Goal: Task Accomplishment & Management: Manage account settings

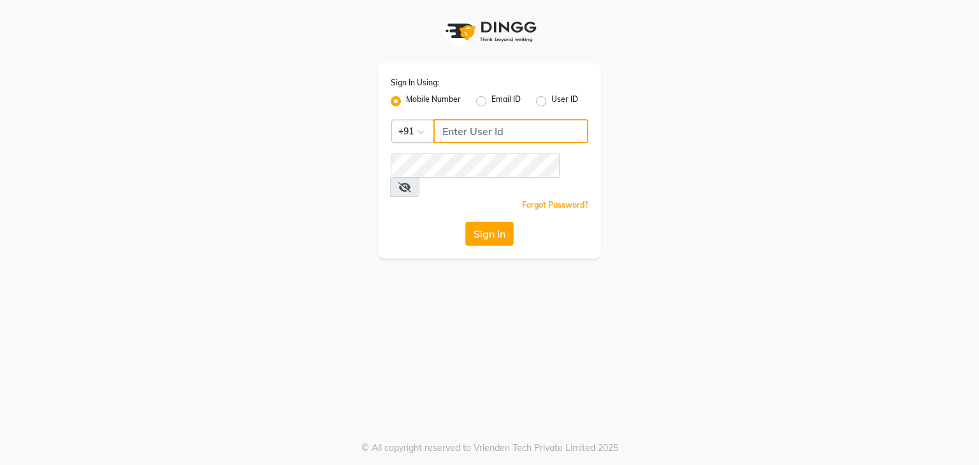
click at [472, 131] on input "Username" at bounding box center [510, 131] width 155 height 24
click at [465, 222] on button "Sign In" at bounding box center [489, 234] width 48 height 24
type input "9111223307"
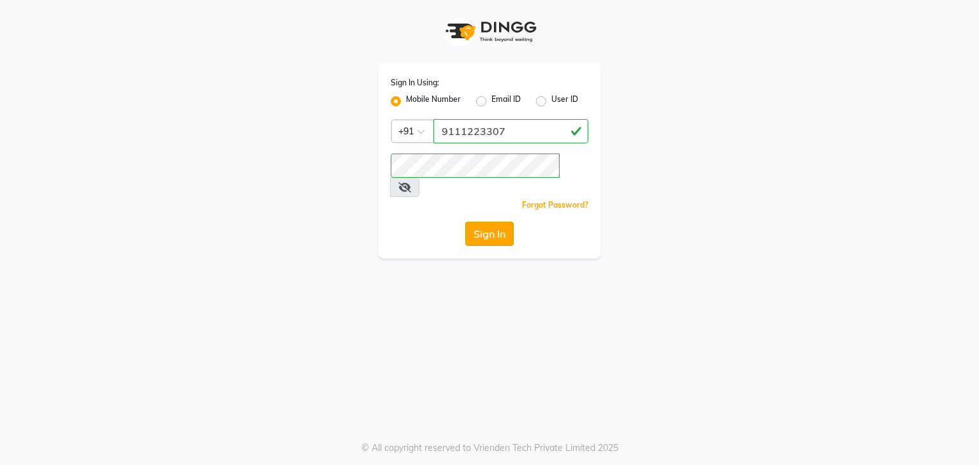
click at [481, 222] on button "Sign In" at bounding box center [489, 234] width 48 height 24
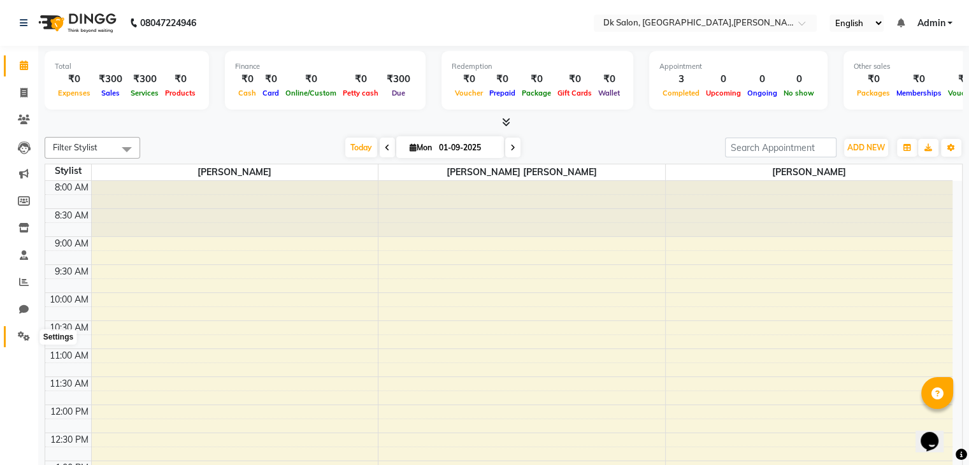
click at [23, 335] on icon at bounding box center [24, 336] width 12 height 10
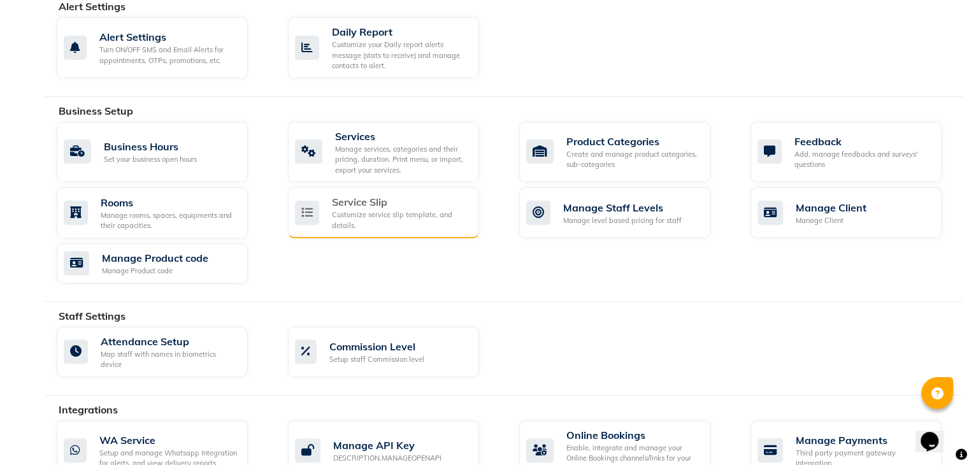
scroll to position [397, 0]
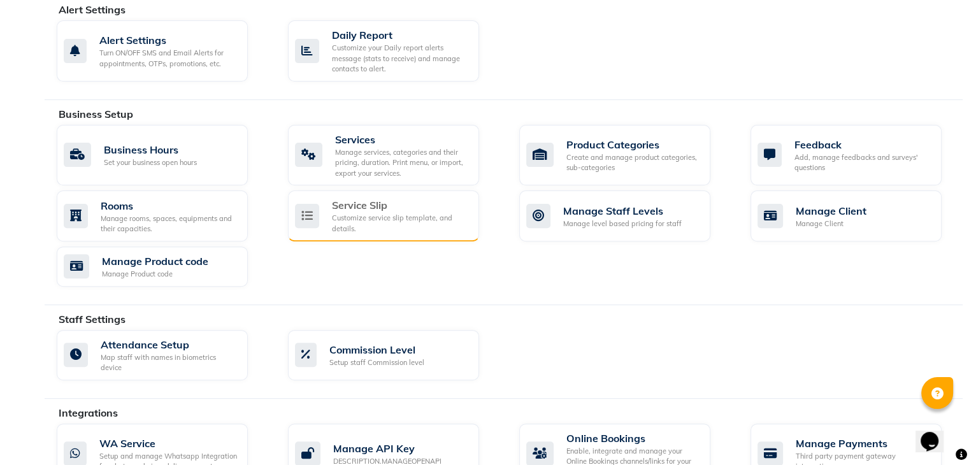
click at [363, 213] on div "Customize service slip template, and details." at bounding box center [400, 223] width 137 height 21
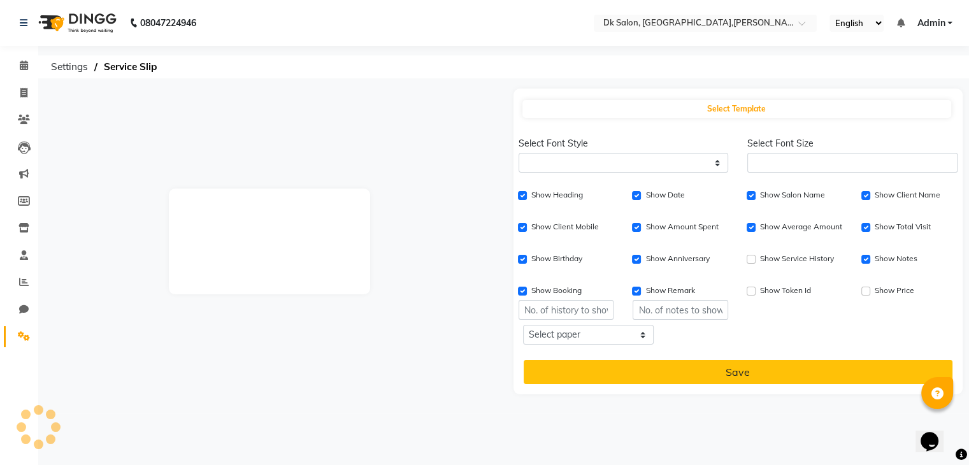
select select
type input "1"
checkbox input "true"
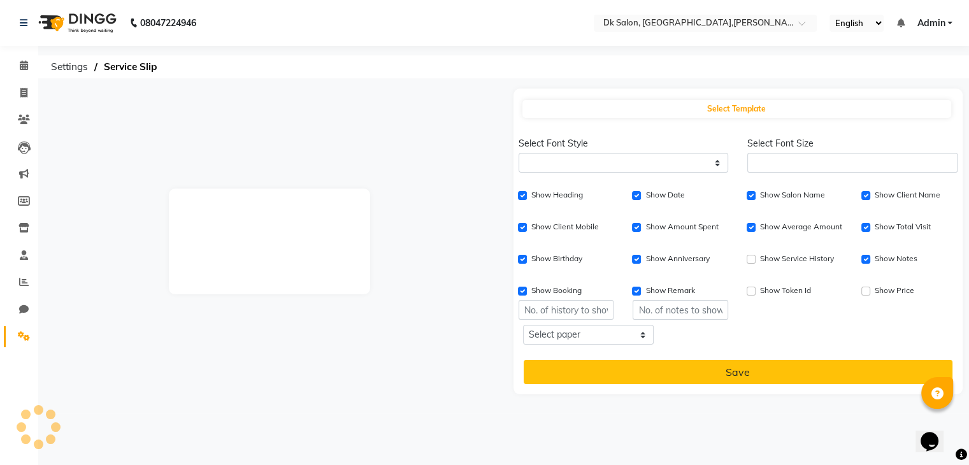
checkbox input "true"
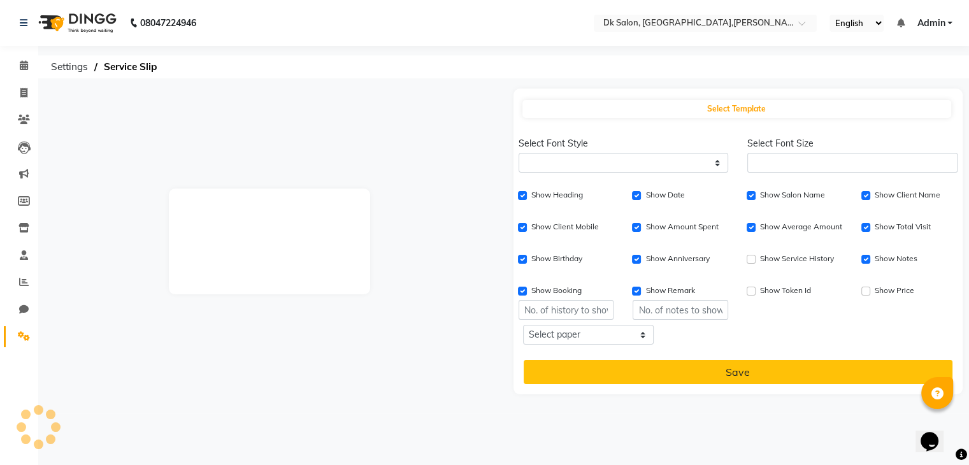
checkbox input "true"
type input "1"
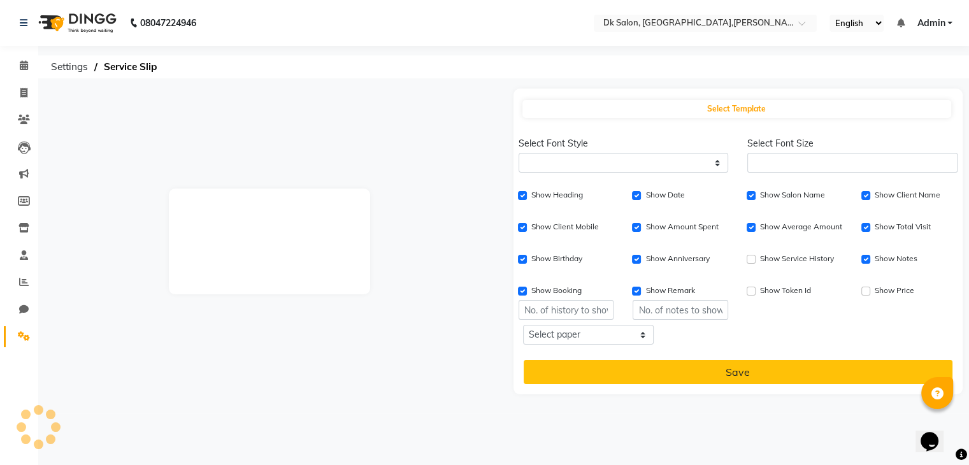
type input "1"
select select
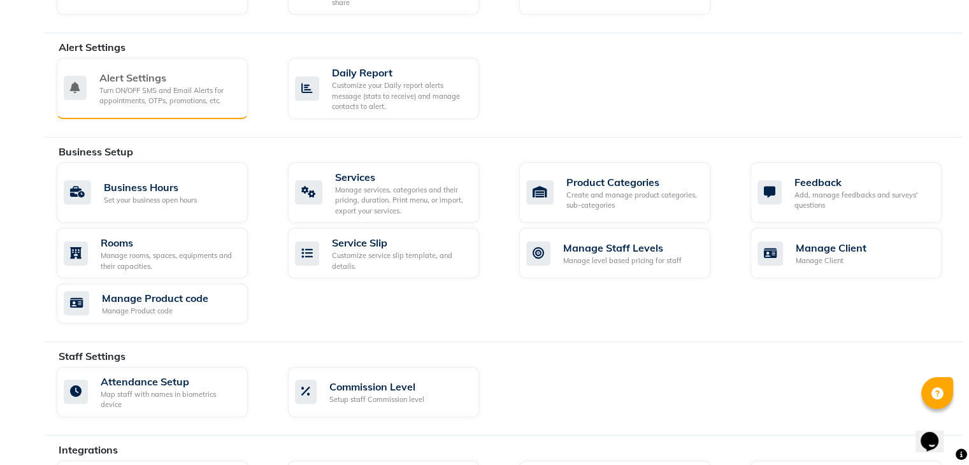
scroll to position [356, 0]
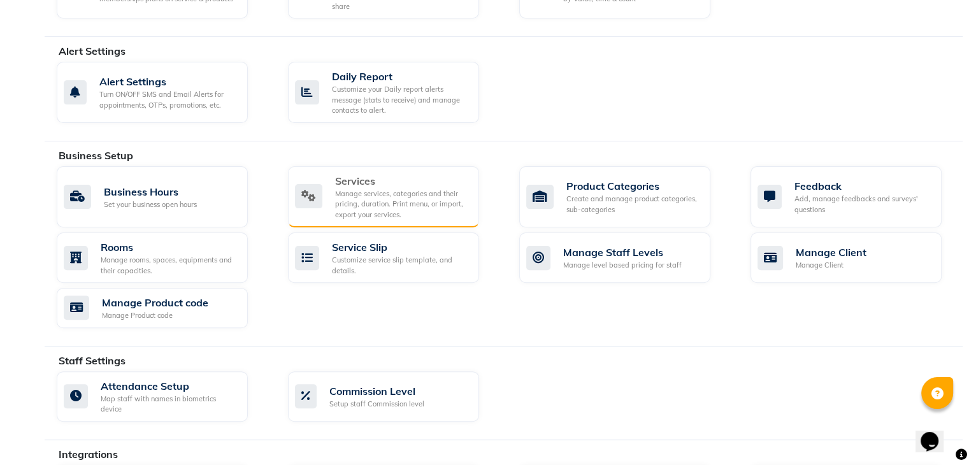
click at [349, 193] on div "Manage services, categories and their pricing, duration. Print menu, or import,…" at bounding box center [402, 205] width 134 height 32
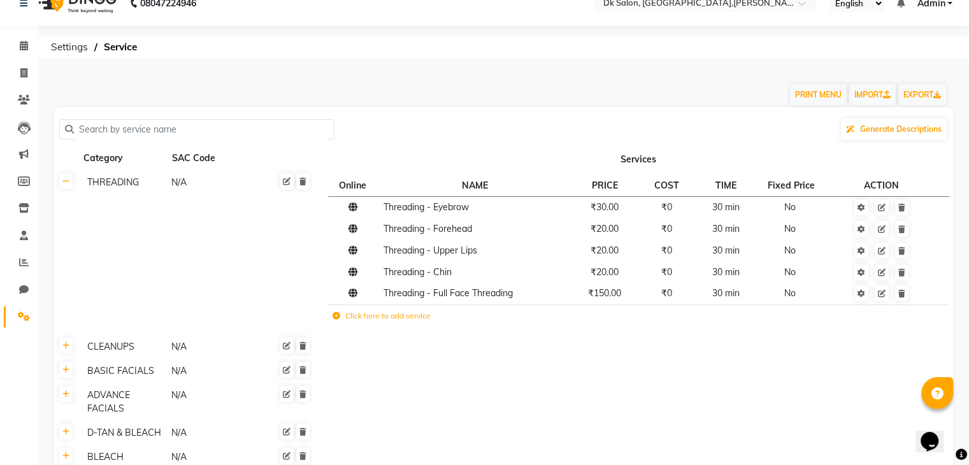
scroll to position [17, 0]
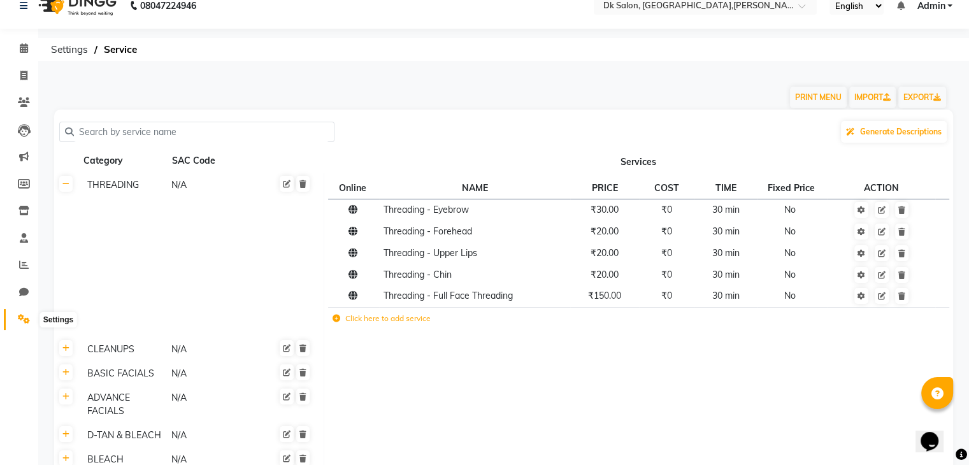
click at [23, 322] on icon at bounding box center [24, 319] width 12 height 10
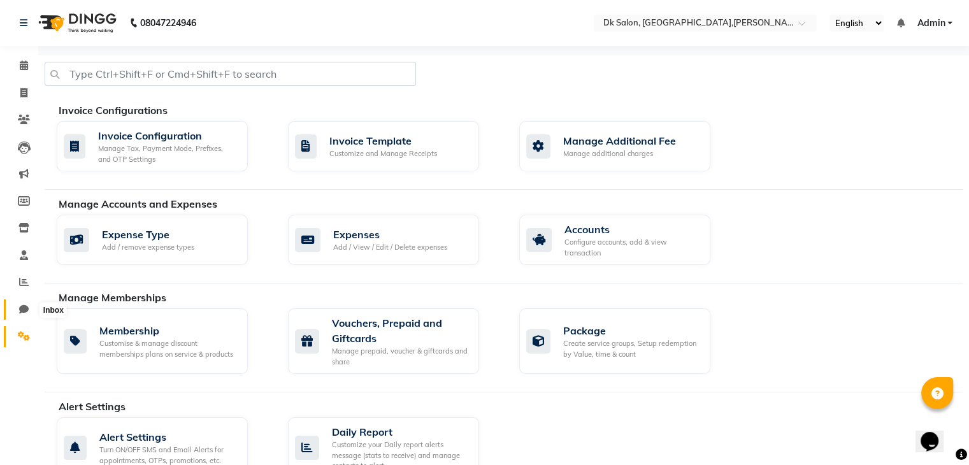
click at [25, 303] on span at bounding box center [24, 310] width 22 height 15
select select "100"
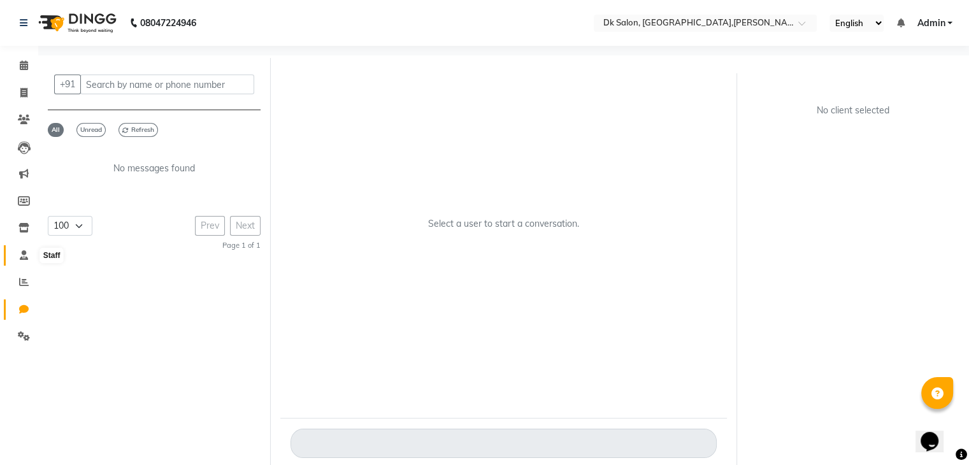
click at [25, 259] on icon at bounding box center [24, 255] width 8 height 10
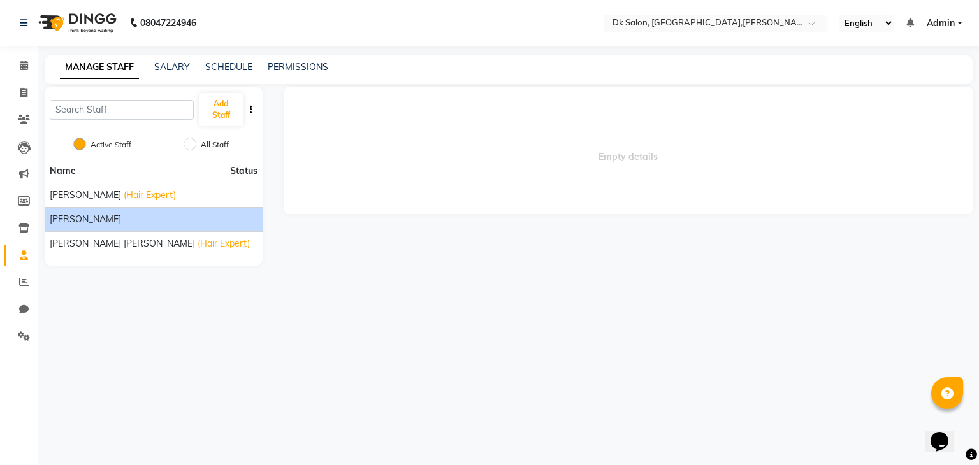
click at [166, 215] on div "[PERSON_NAME]" at bounding box center [154, 219] width 208 height 13
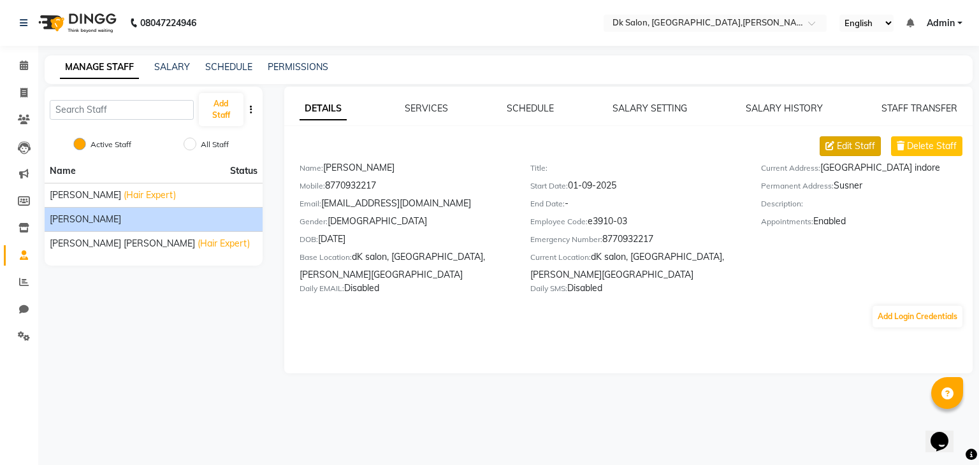
click at [866, 143] on span "Edit Staff" at bounding box center [856, 146] width 38 height 13
select select "[DEMOGRAPHIC_DATA]"
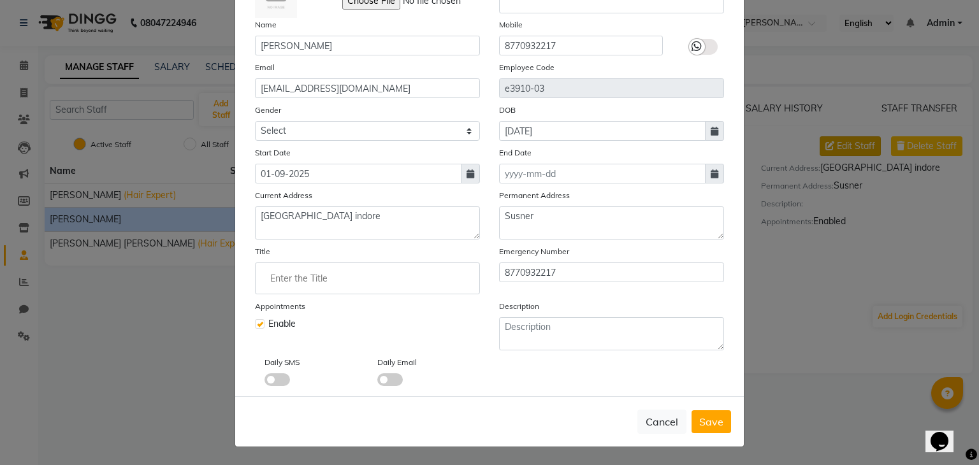
scroll to position [102, 0]
click at [698, 39] on div at bounding box center [697, 47] width 16 height 16
click at [0, 0] on input "checkbox" at bounding box center [0, 0] width 0 height 0
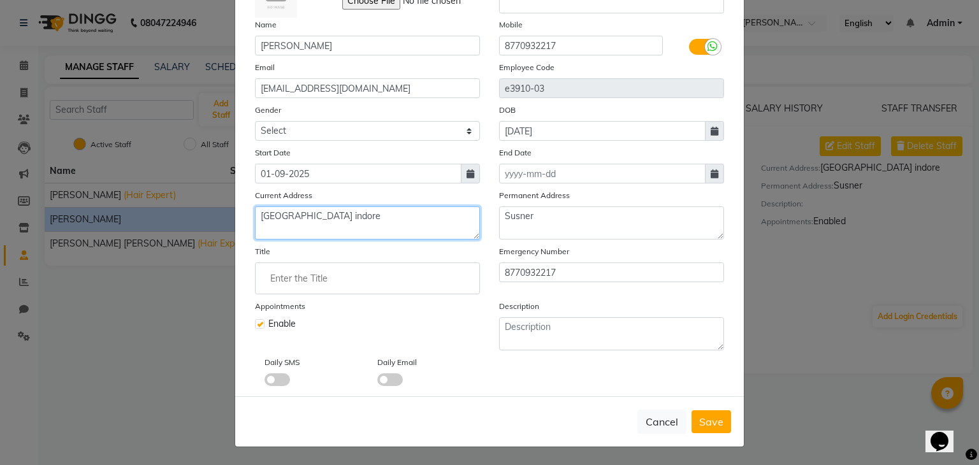
click at [375, 211] on textarea "[GEOGRAPHIC_DATA] indore" at bounding box center [367, 222] width 225 height 33
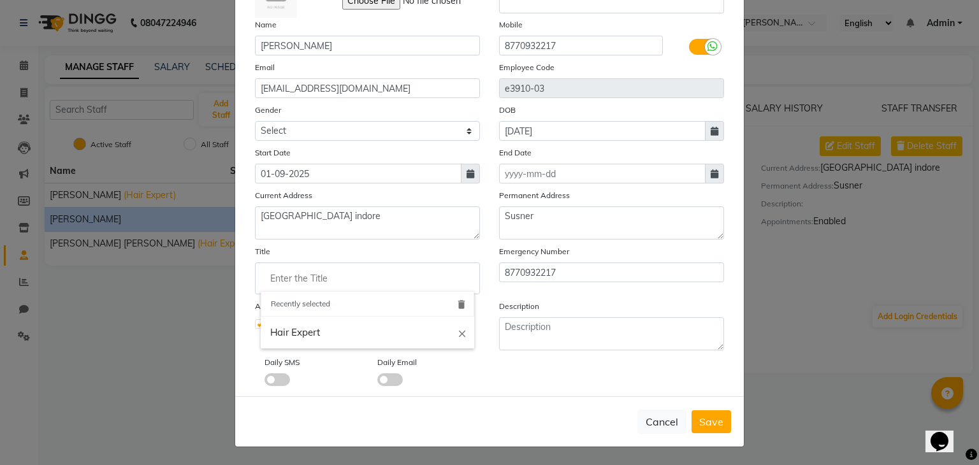
click at [341, 283] on input "Enter the Title" at bounding box center [367, 278] width 213 height 25
click at [315, 272] on input "Enter the Title" at bounding box center [367, 278] width 213 height 25
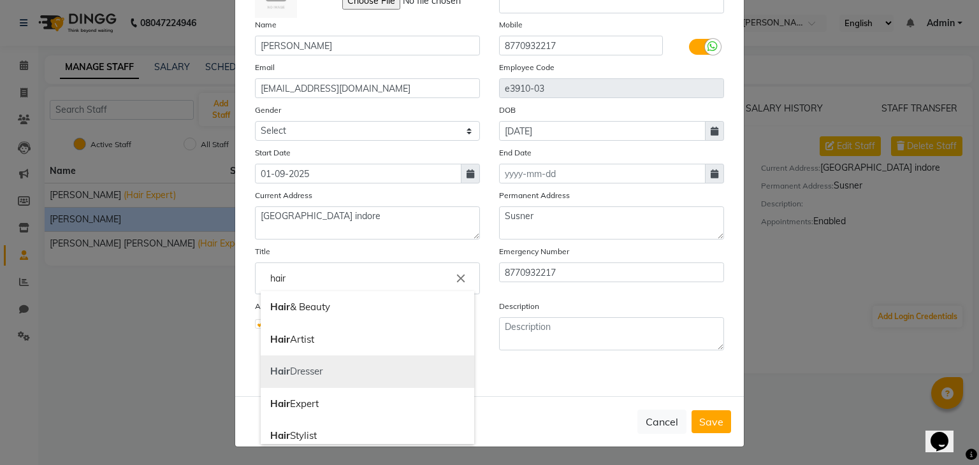
click at [293, 373] on link "Hair Dresser" at bounding box center [367, 372] width 213 height 33
type input "Hair Dresser"
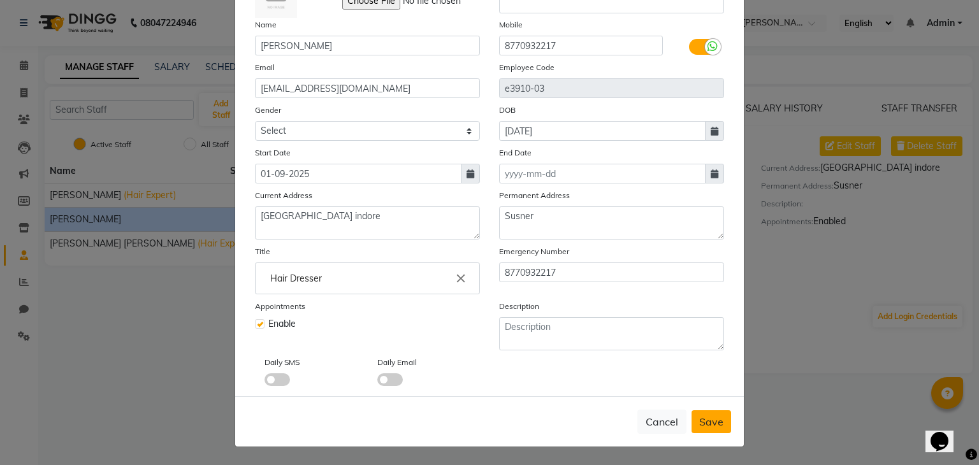
click at [711, 427] on span "Save" at bounding box center [711, 422] width 24 height 13
select select
checkbox input "false"
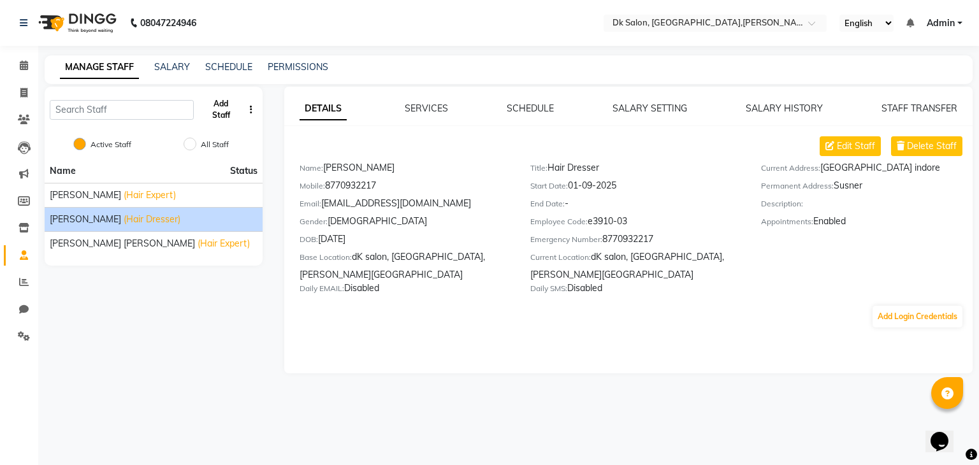
click at [217, 110] on button "Add Staff" at bounding box center [221, 109] width 45 height 33
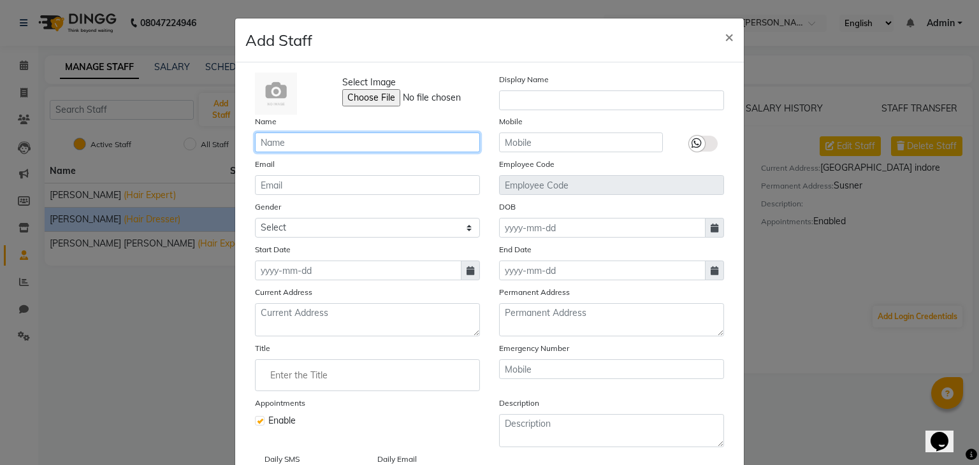
click at [273, 138] on input "text" at bounding box center [367, 143] width 225 height 20
type input "[PERSON_NAME]"
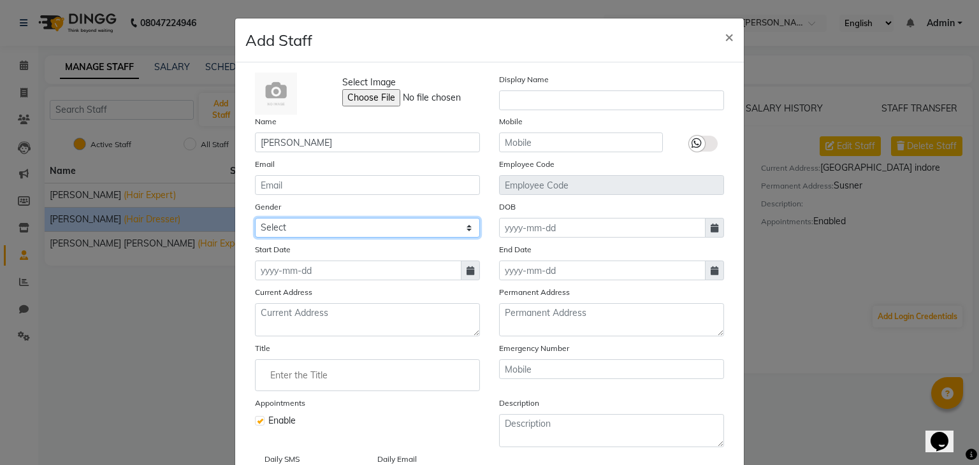
click at [304, 225] on select "Select [DEMOGRAPHIC_DATA] [DEMOGRAPHIC_DATA] Other Prefer Not To Say" at bounding box center [367, 228] width 225 height 20
select select "[DEMOGRAPHIC_DATA]"
click at [255, 220] on select "Select [DEMOGRAPHIC_DATA] [DEMOGRAPHIC_DATA] Other Prefer Not To Say" at bounding box center [367, 228] width 225 height 20
click at [725, 33] on span "×" at bounding box center [729, 36] width 9 height 19
select select
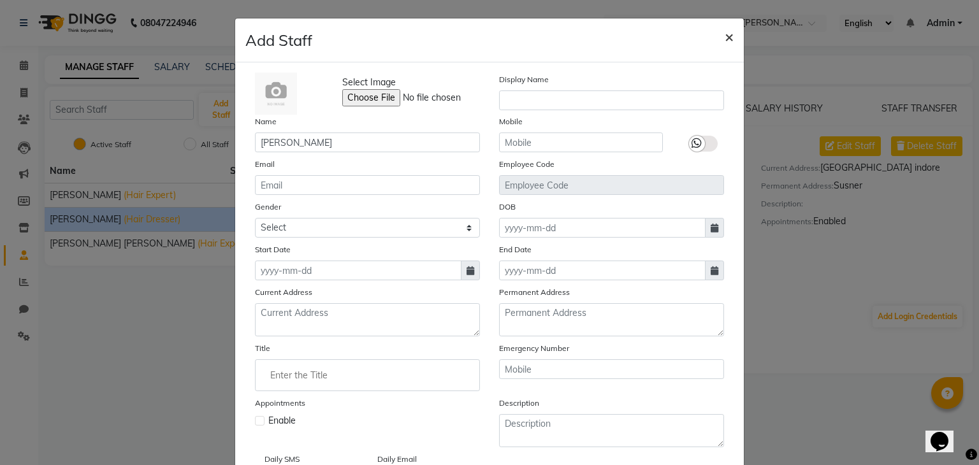
checkbox input "false"
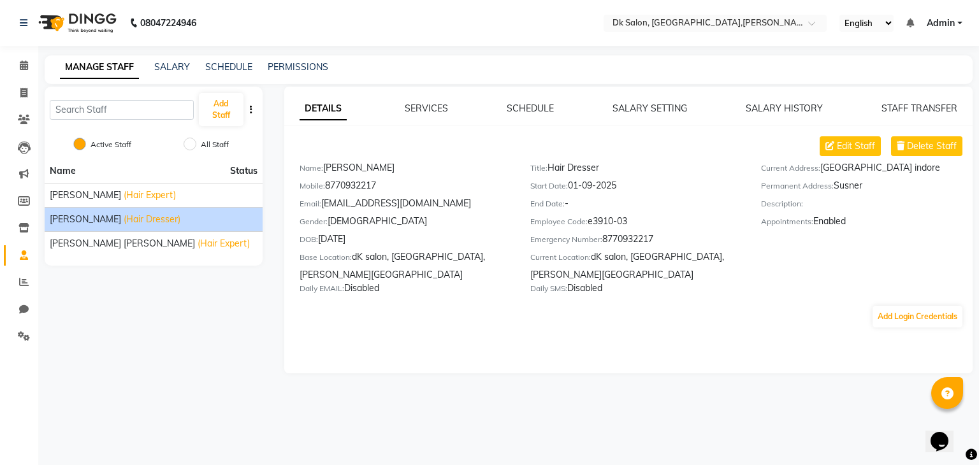
click at [693, 42] on nav "08047224946 Select Location × Dk Salon, [GEOGRAPHIC_DATA],[PERSON_NAME] Nagar E…" at bounding box center [489, 23] width 979 height 46
click at [949, 396] on icon at bounding box center [947, 394] width 12 height 12
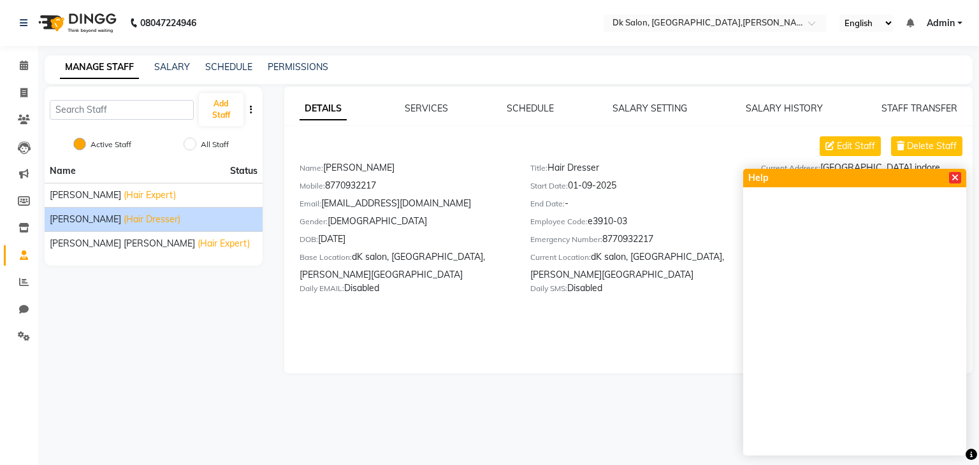
click at [954, 177] on icon at bounding box center [954, 177] width 7 height 9
